Goal: Task Accomplishment & Management: Manage account settings

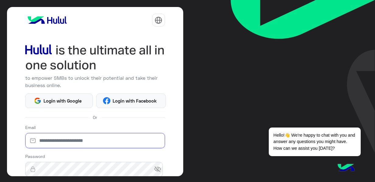
click at [96, 139] on input "email" at bounding box center [95, 140] width 140 height 15
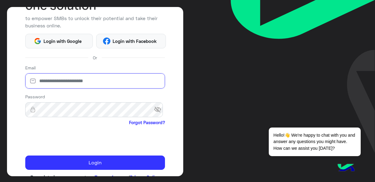
scroll to position [77, 0]
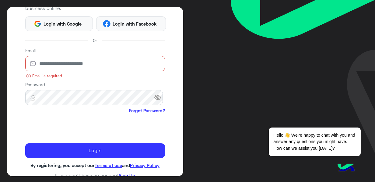
click at [101, 66] on input "email" at bounding box center [95, 63] width 140 height 15
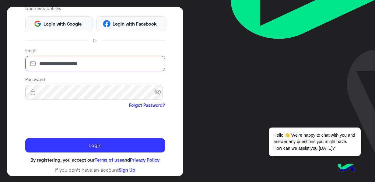
type input "**********"
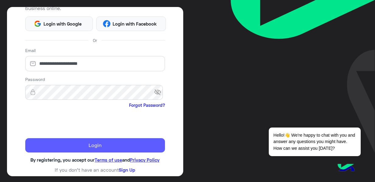
click at [98, 143] on button "Login" at bounding box center [95, 145] width 140 height 15
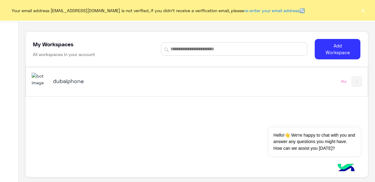
click at [262, 78] on div "dubaiphone Pro" at bounding box center [196, 81] width 341 height 29
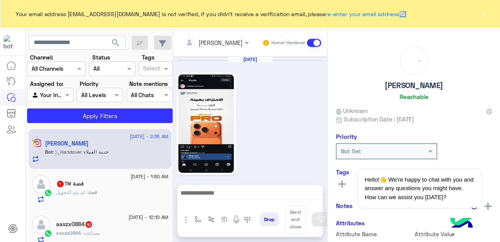
scroll to position [458, 0]
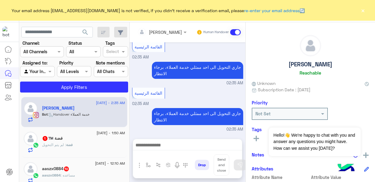
click at [362, 12] on button "×" at bounding box center [363, 10] width 6 height 6
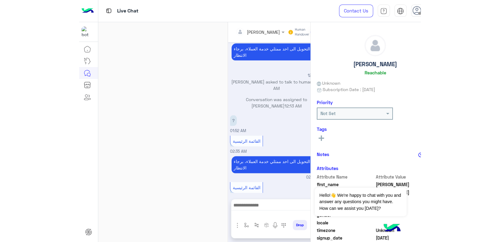
scroll to position [389, 0]
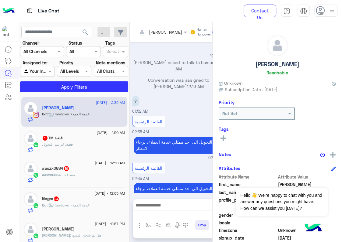
click at [173, 87] on p "Conversation was assigned to Raghad Sabry 12:13 AM" at bounding box center [178, 83] width 93 height 13
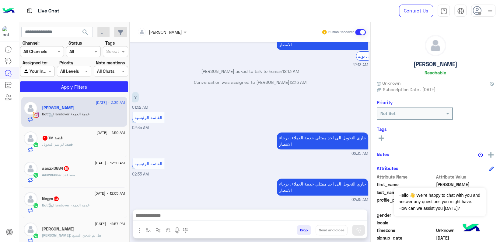
scroll to position [369, 0]
click at [374, 12] on span at bounding box center [479, 13] width 3 height 3
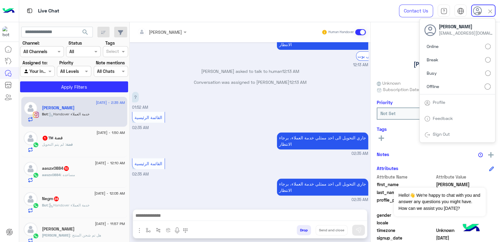
click at [82, 29] on span "search" at bounding box center [85, 32] width 7 height 7
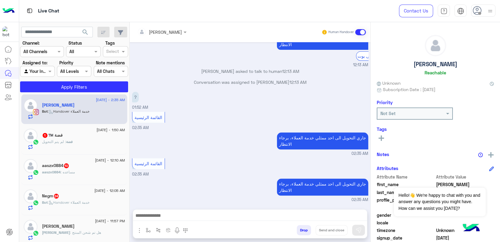
scroll to position [37, 0]
